Goal: Information Seeking & Learning: Learn about a topic

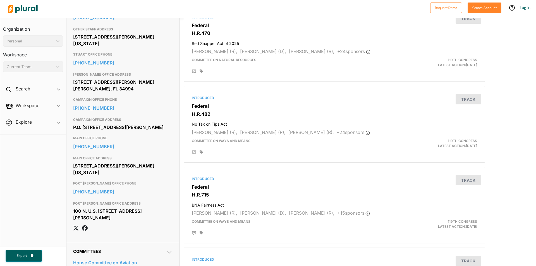
scroll to position [307, 0]
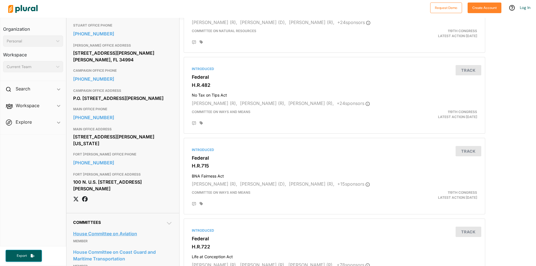
scroll to position [335, 0]
